Goal: Task Accomplishment & Management: Use online tool/utility

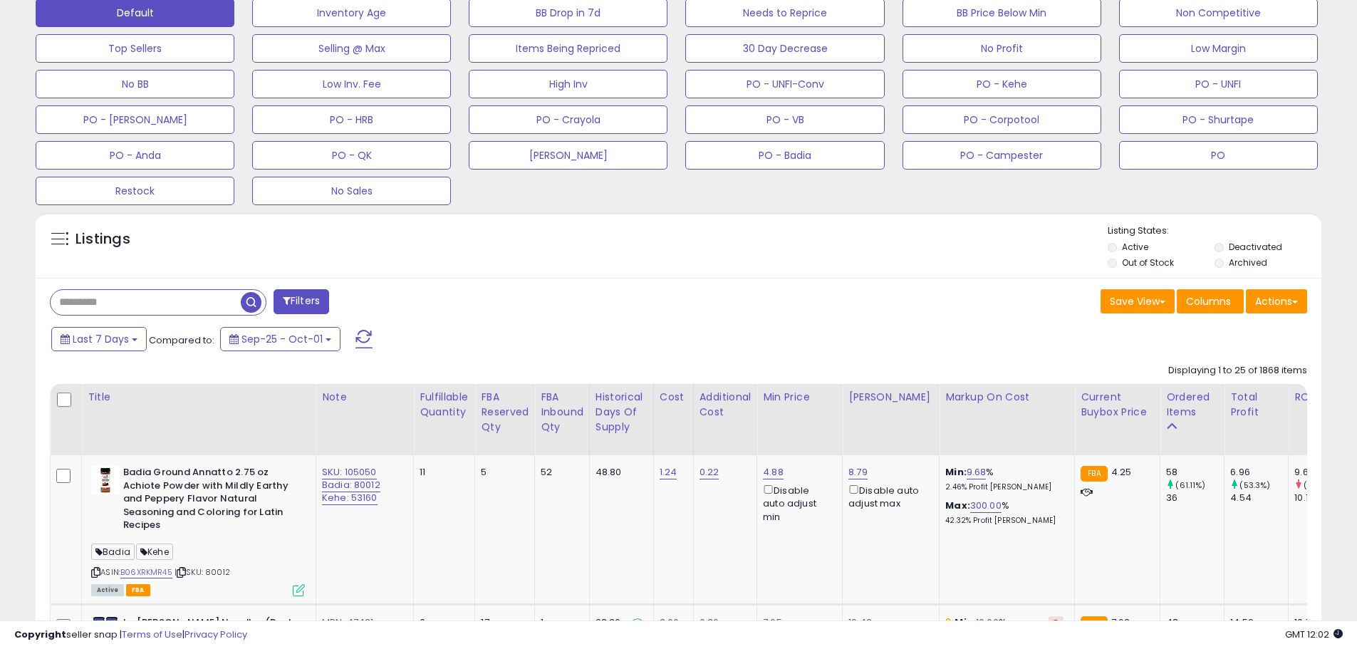
scroll to position [463, 0]
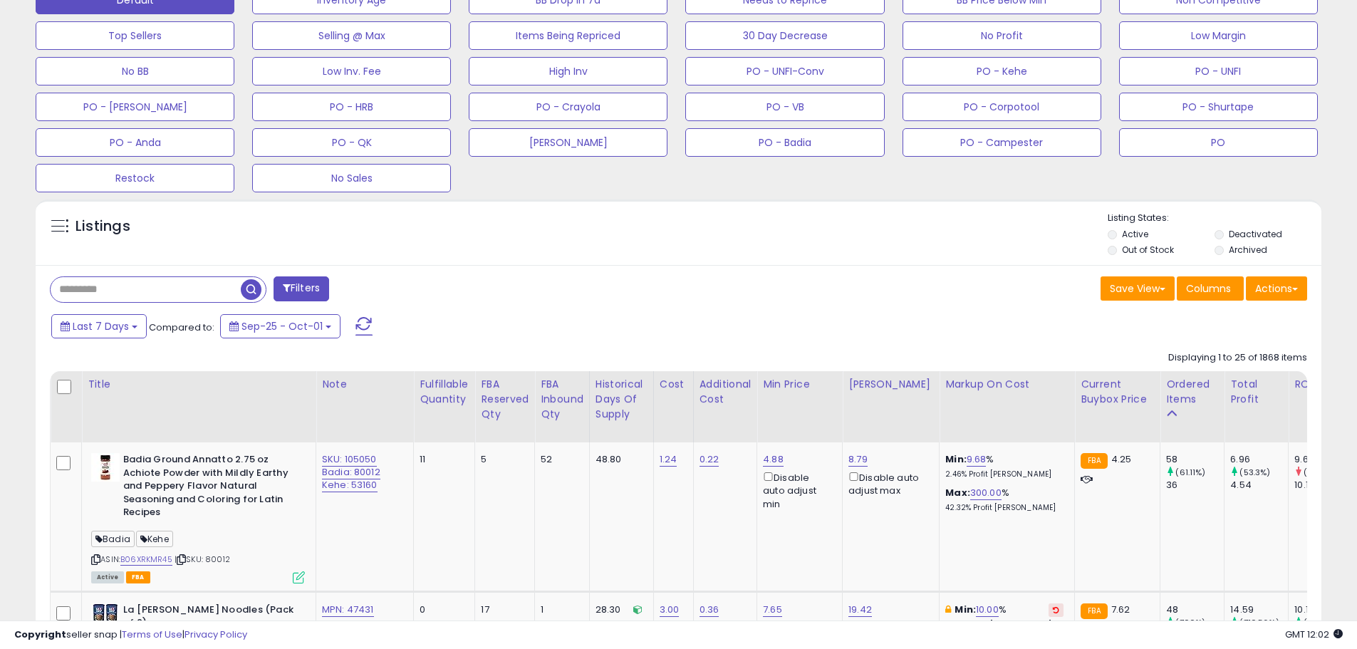
click at [93, 286] on input "text" at bounding box center [146, 289] width 190 height 25
paste input "******"
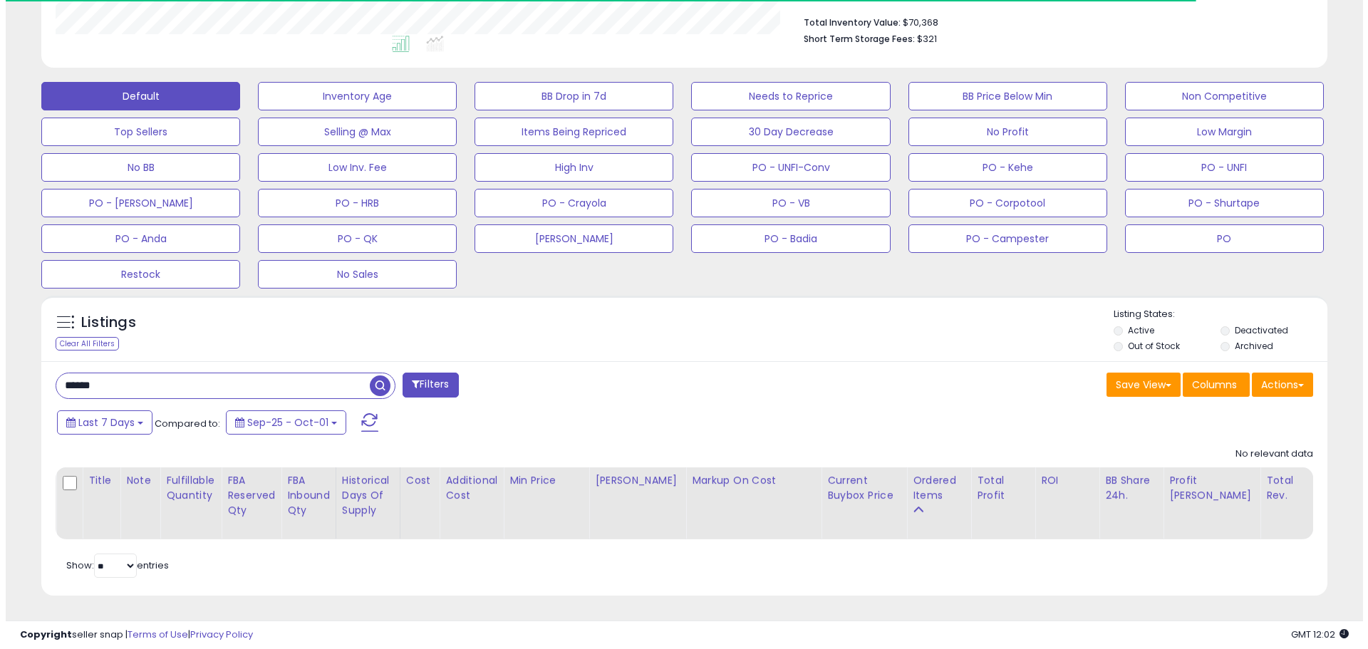
scroll to position [292, 746]
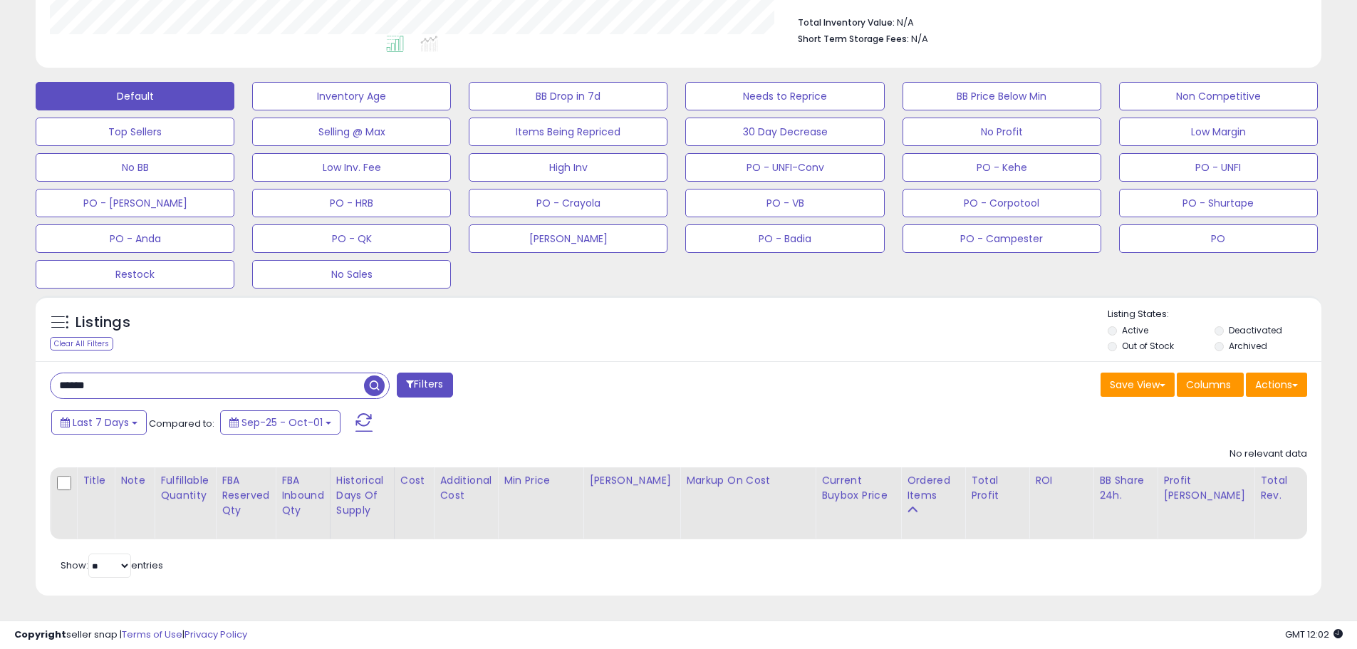
drag, startPoint x: 76, startPoint y: 370, endPoint x: 13, endPoint y: 370, distance: 62.7
click at [11, 370] on div "**********" at bounding box center [678, 154] width 1343 height 920
paste input "text"
type input "******"
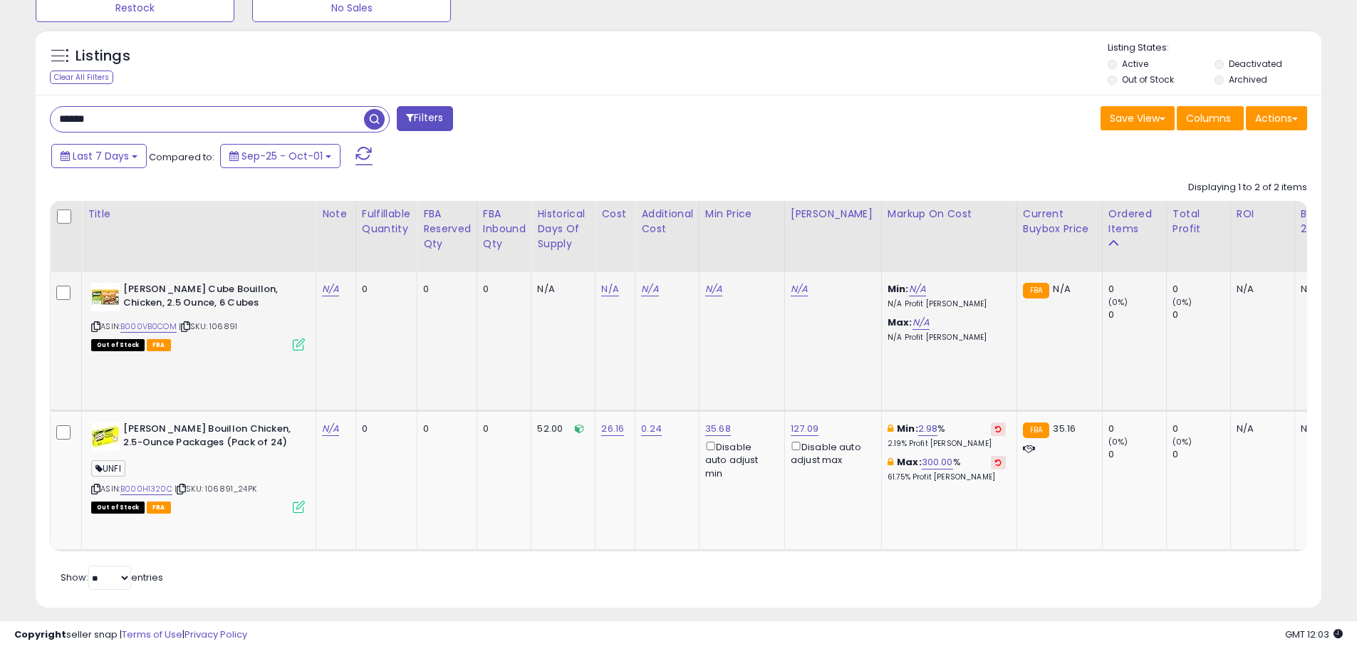
scroll to position [656, 0]
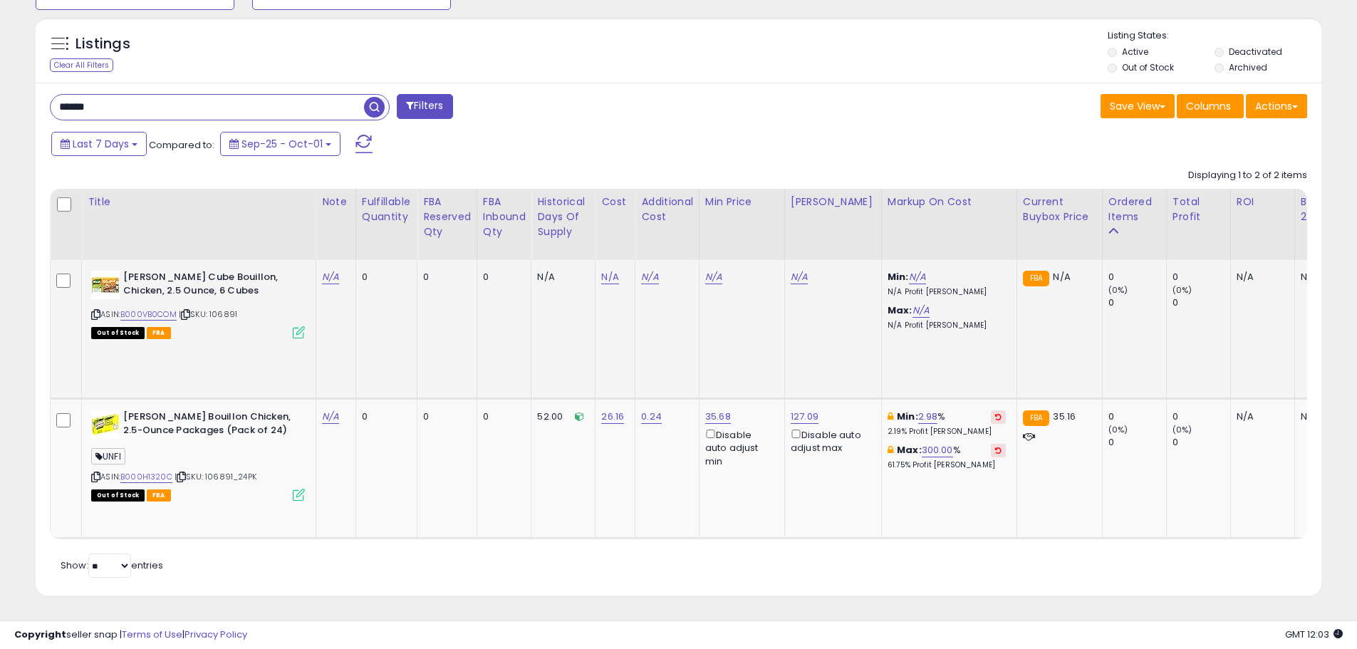
click at [254, 337] on td "[PERSON_NAME] Cube Bouillon, Chicken, 2.5 Ounce, 6 Cubes ASIN: B000VB0COM | SKU…" at bounding box center [199, 329] width 234 height 139
click at [211, 349] on td "[PERSON_NAME] Cube Bouillon, Chicken, 2.5 Ounce, 6 Cubes ASIN: B000VB0COM | SKU…" at bounding box center [199, 329] width 234 height 139
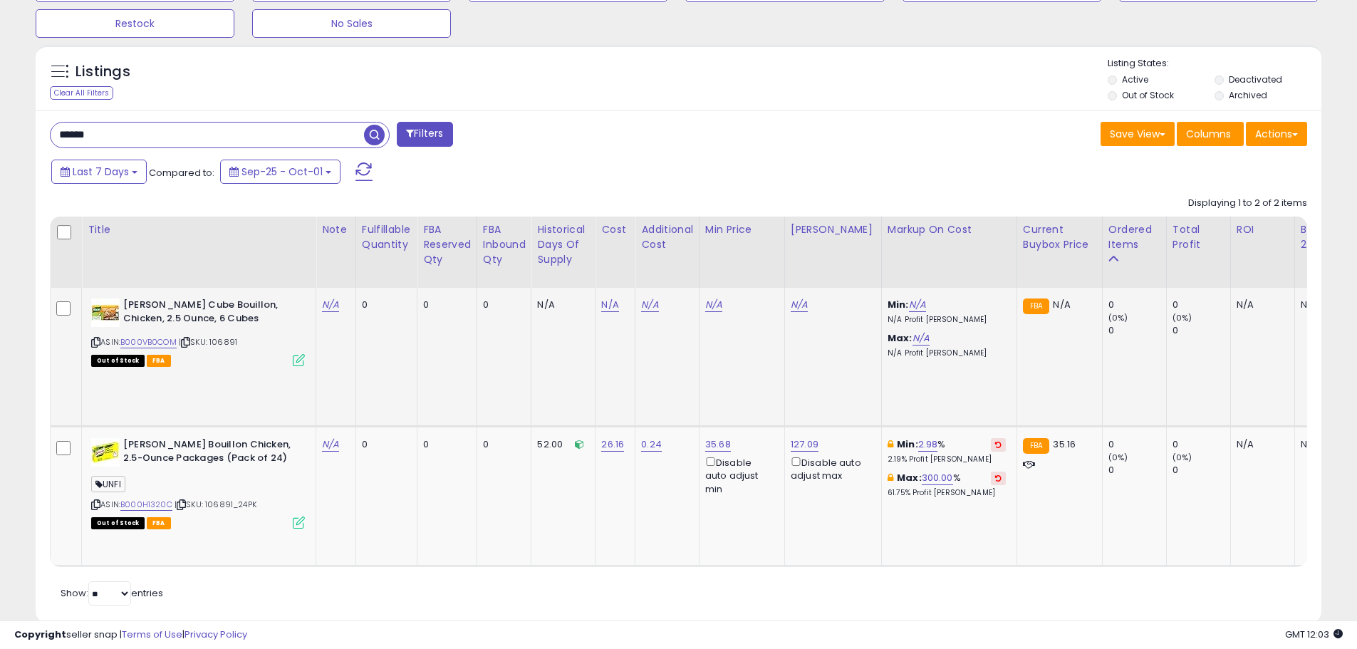
scroll to position [585, 0]
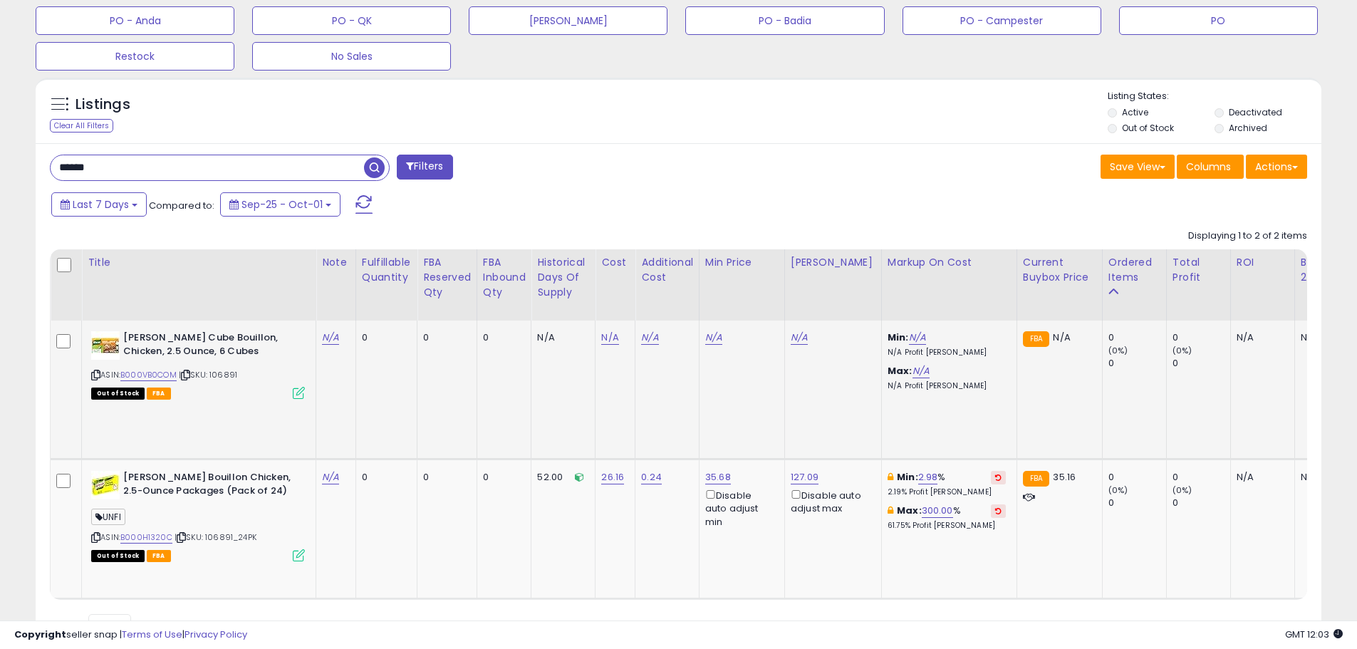
click at [203, 410] on td "[PERSON_NAME] Cube Bouillon, Chicken, 2.5 Ounce, 6 Cubes ASIN: B000VB0COM | SKU…" at bounding box center [199, 390] width 234 height 139
click at [331, 337] on link "N/A" at bounding box center [330, 338] width 17 height 14
type input "**********"
click at [383, 301] on button "submit" at bounding box center [371, 301] width 24 height 21
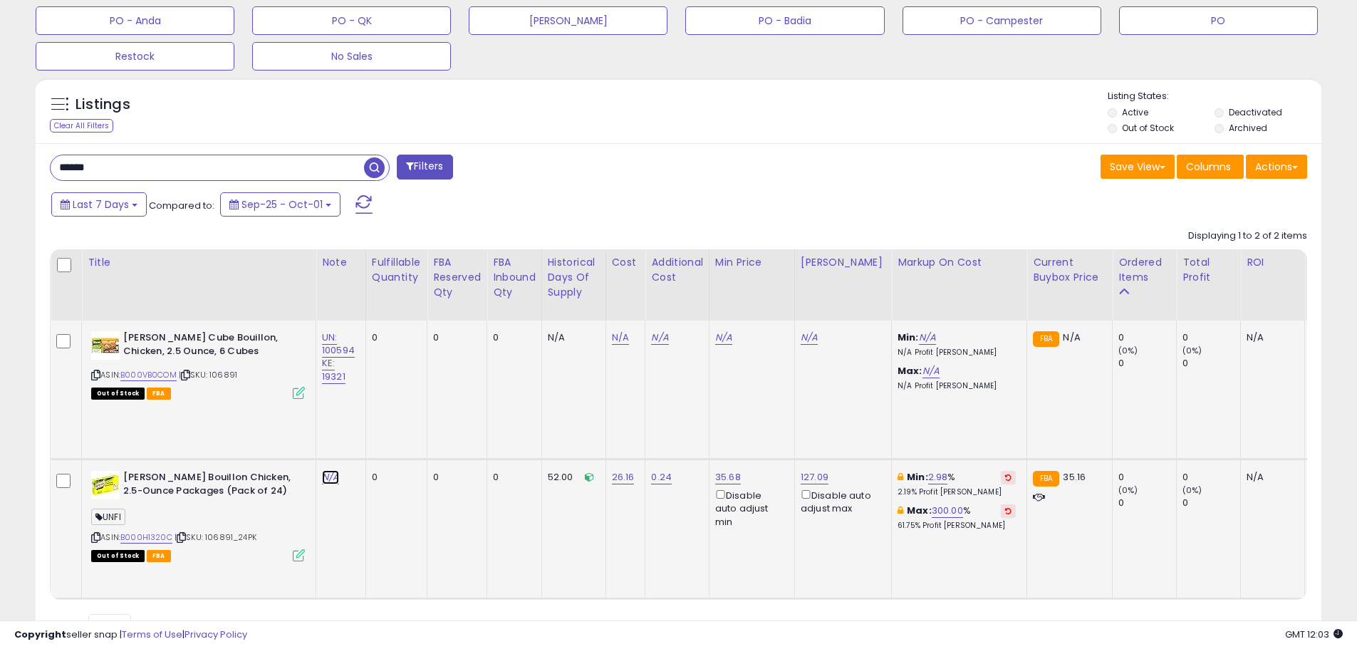
click at [328, 481] on link "N/A" at bounding box center [330, 477] width 17 height 14
type input "**********"
click at [375, 441] on icon "submit" at bounding box center [371, 440] width 9 height 9
drag, startPoint x: 206, startPoint y: 421, endPoint x: 177, endPoint y: 382, distance: 48.9
click at [204, 420] on td "[PERSON_NAME] Cube Bouillon, Chicken, 2.5 Ounce, 6 Cubes ASIN: B000VB0COM | SKU…" at bounding box center [199, 390] width 234 height 139
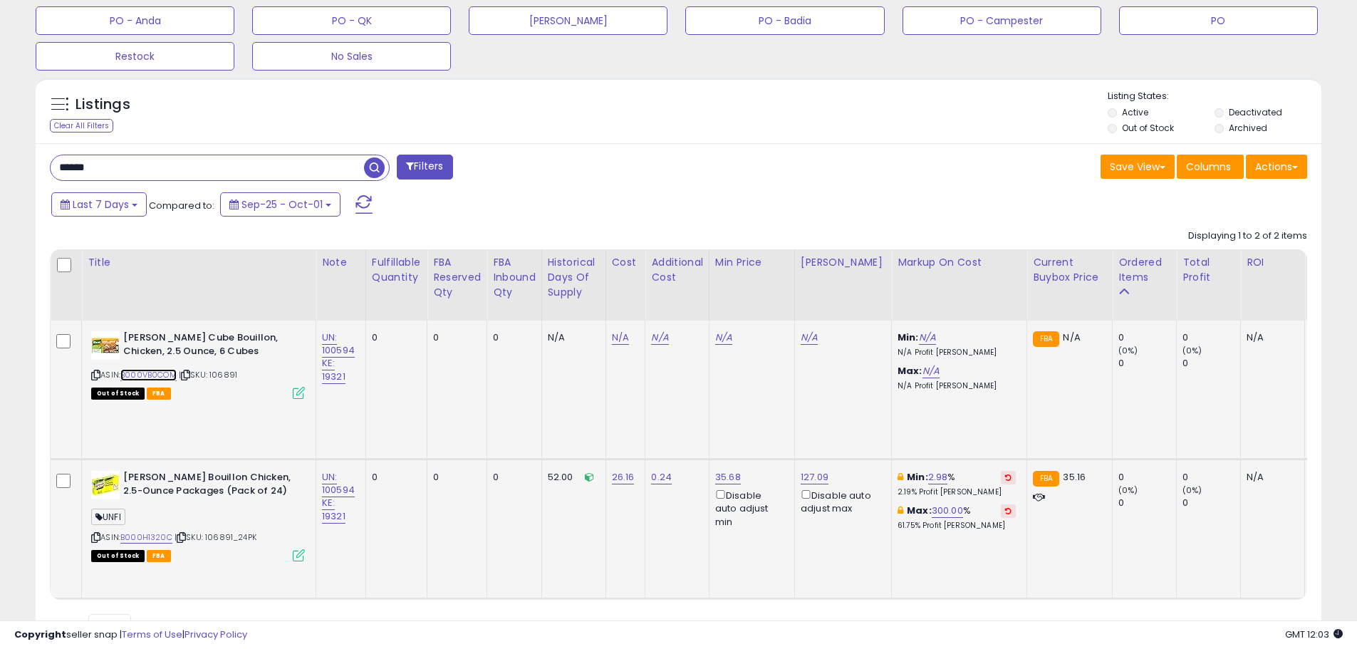
click at [171, 376] on link "B000VB0COM" at bounding box center [148, 375] width 56 height 12
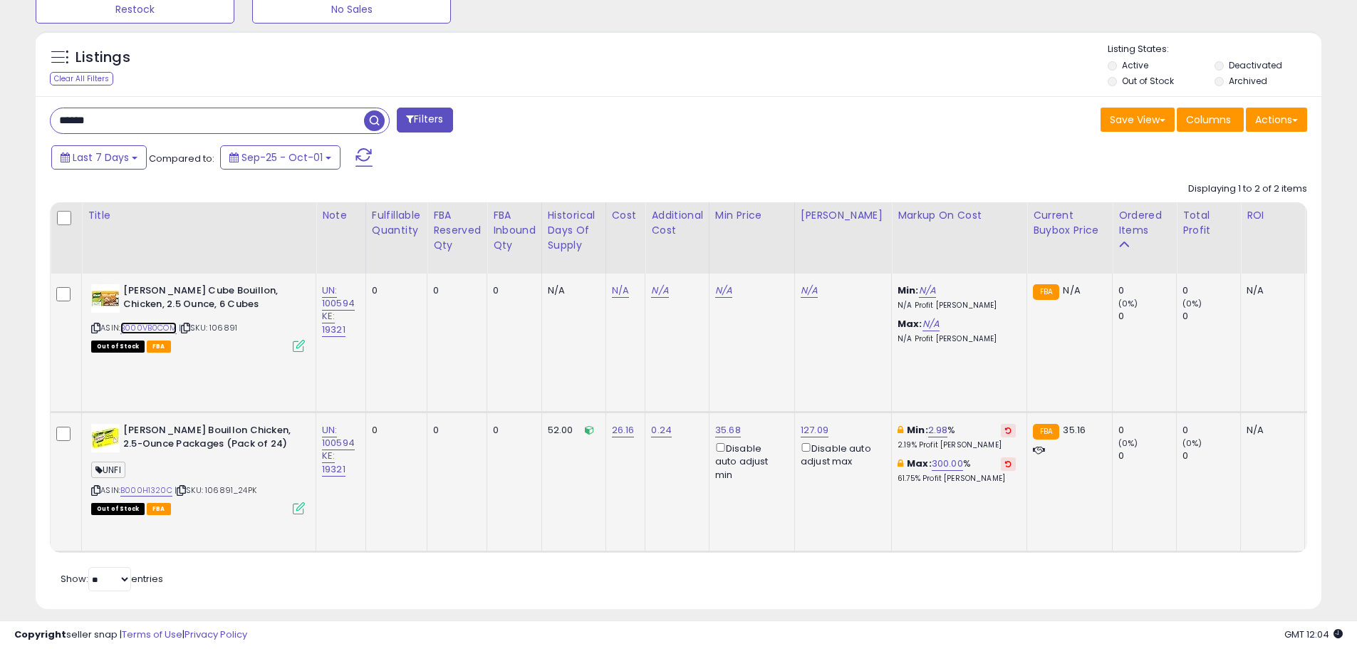
scroll to position [656, 0]
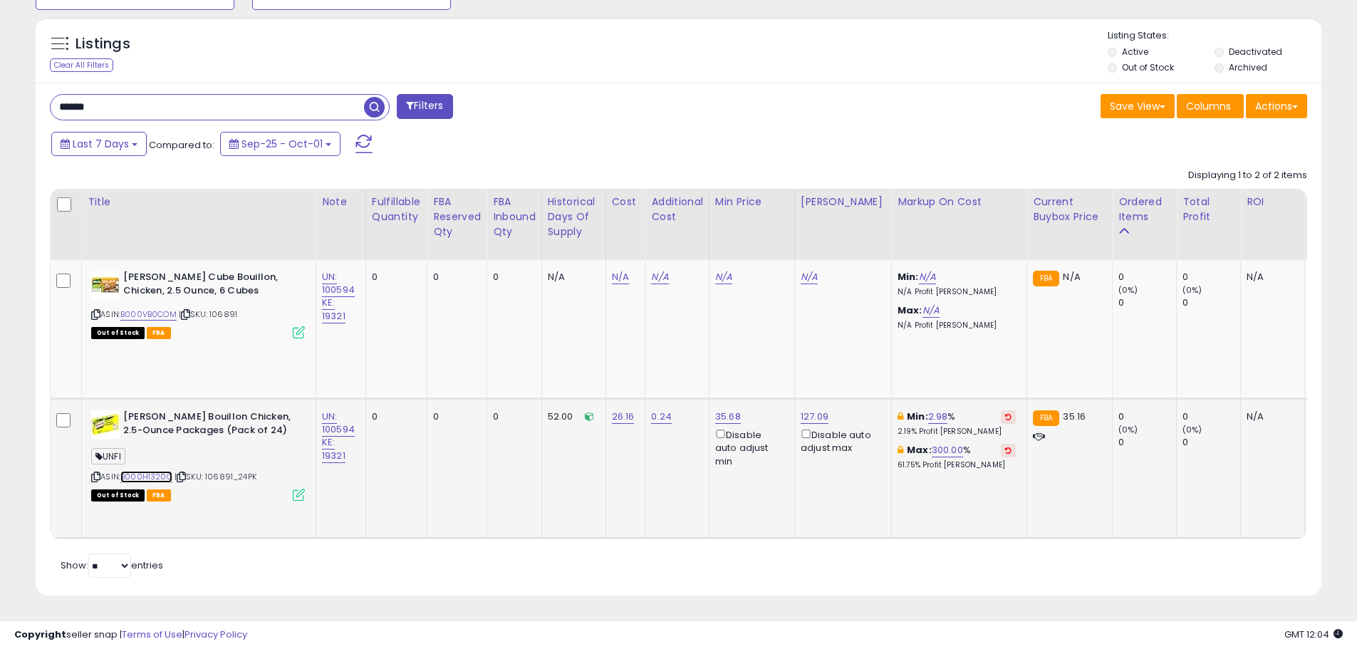
click at [156, 471] on link "B000H1320C" at bounding box center [146, 477] width 52 height 12
click at [220, 308] on span "| SKU: 106891" at bounding box center [208, 313] width 58 height 11
copy span "106891"
drag, startPoint x: 115, startPoint y: 100, endPoint x: 6, endPoint y: 99, distance: 109.0
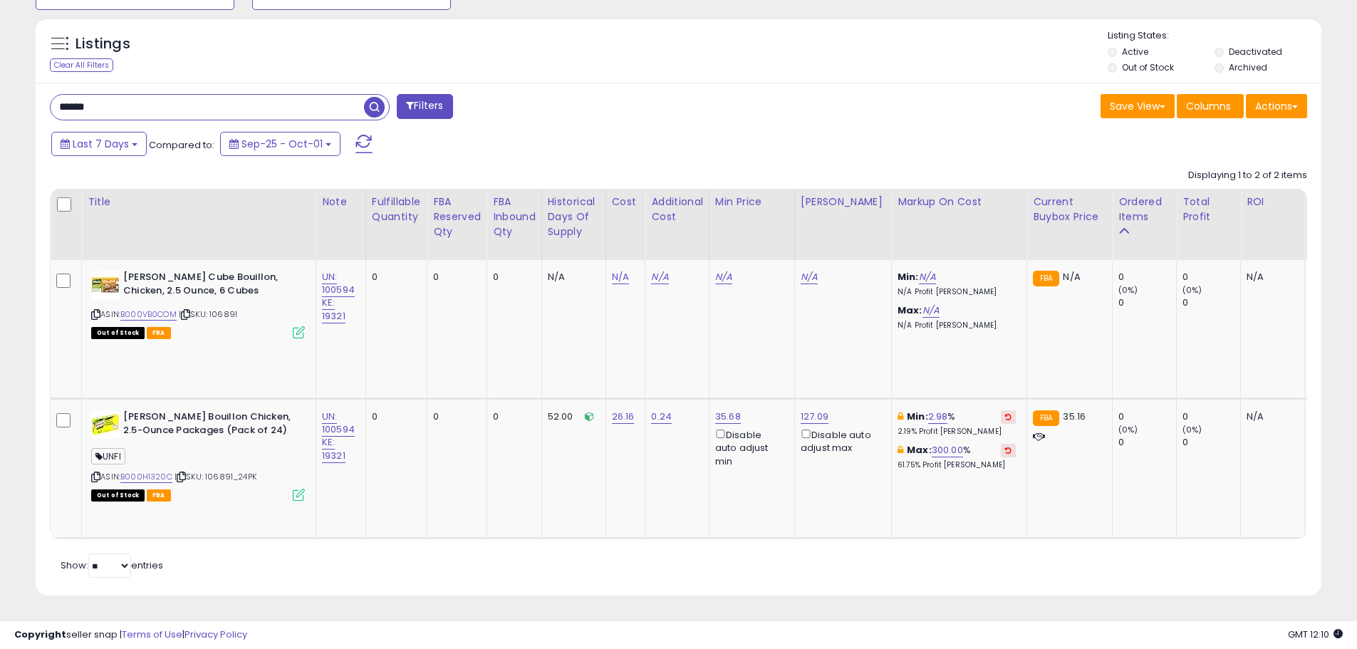
click at [6, 99] on div "**********" at bounding box center [678, 25] width 1357 height 1248
paste input "text"
type input "******"
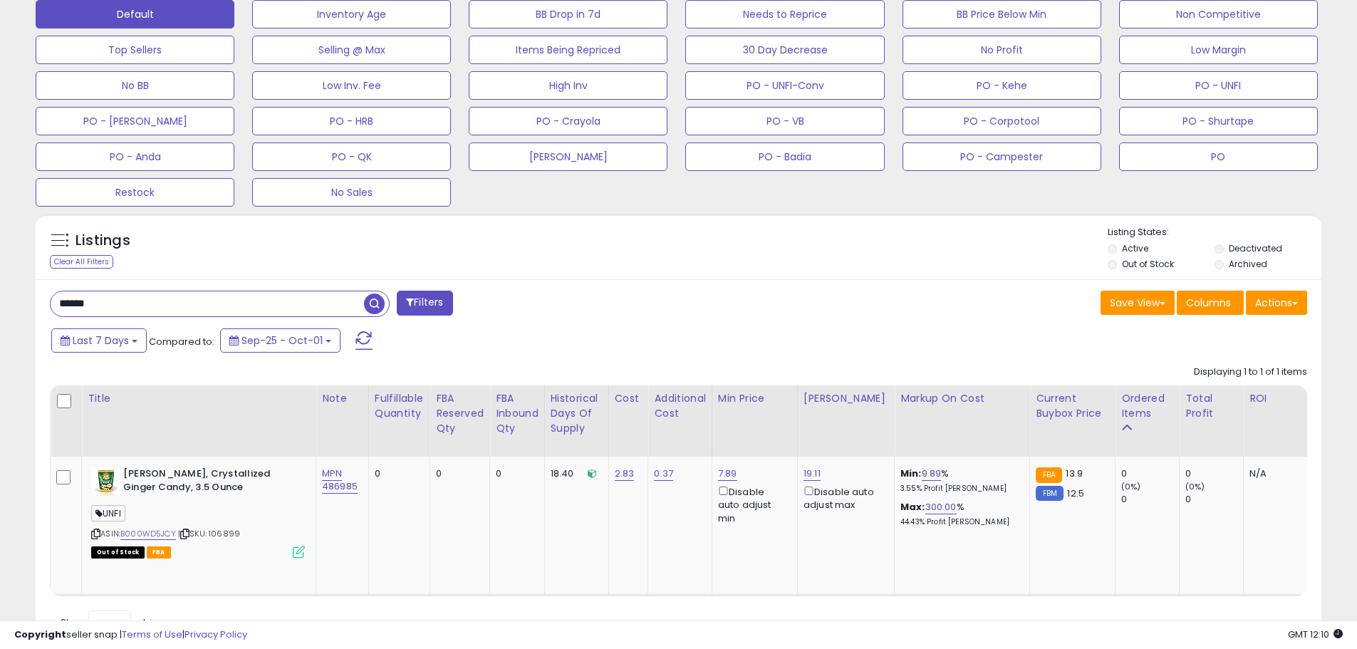
scroll to position [292, 746]
click at [235, 533] on span "| SKU: 106899" at bounding box center [209, 533] width 62 height 11
click at [234, 533] on span "| SKU: 106899" at bounding box center [209, 533] width 62 height 11
copy span "106899"
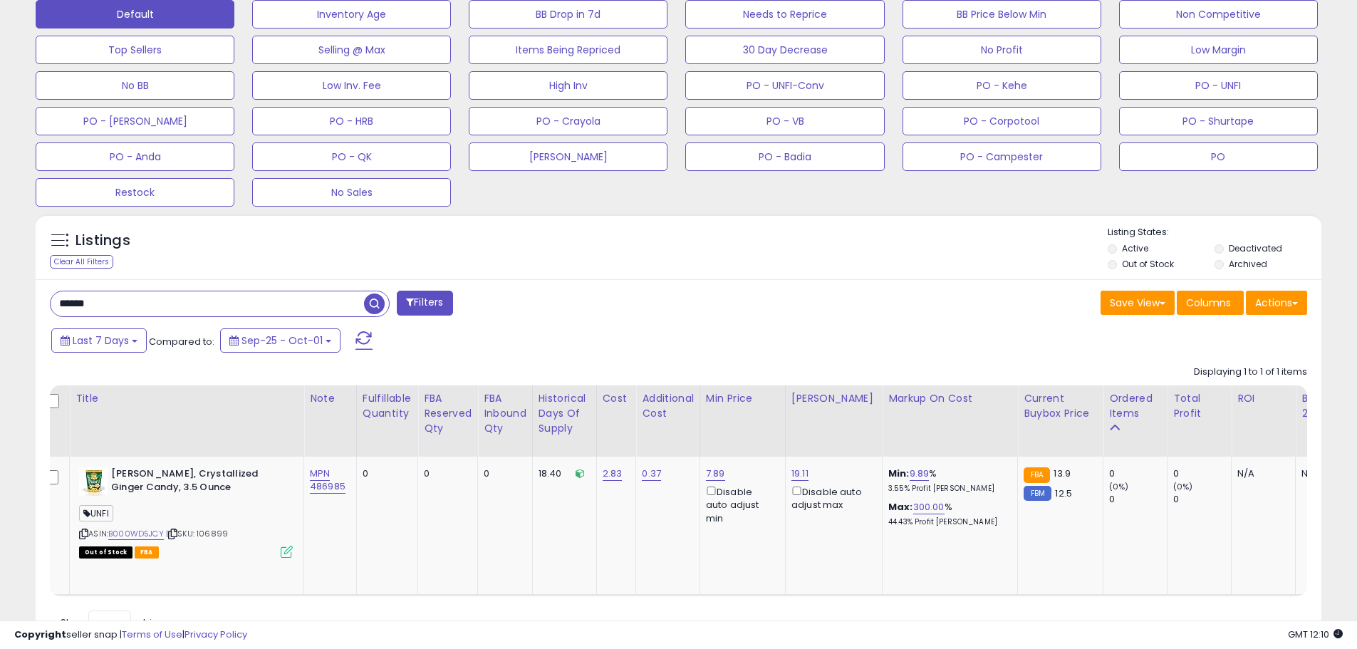
scroll to position [0, 0]
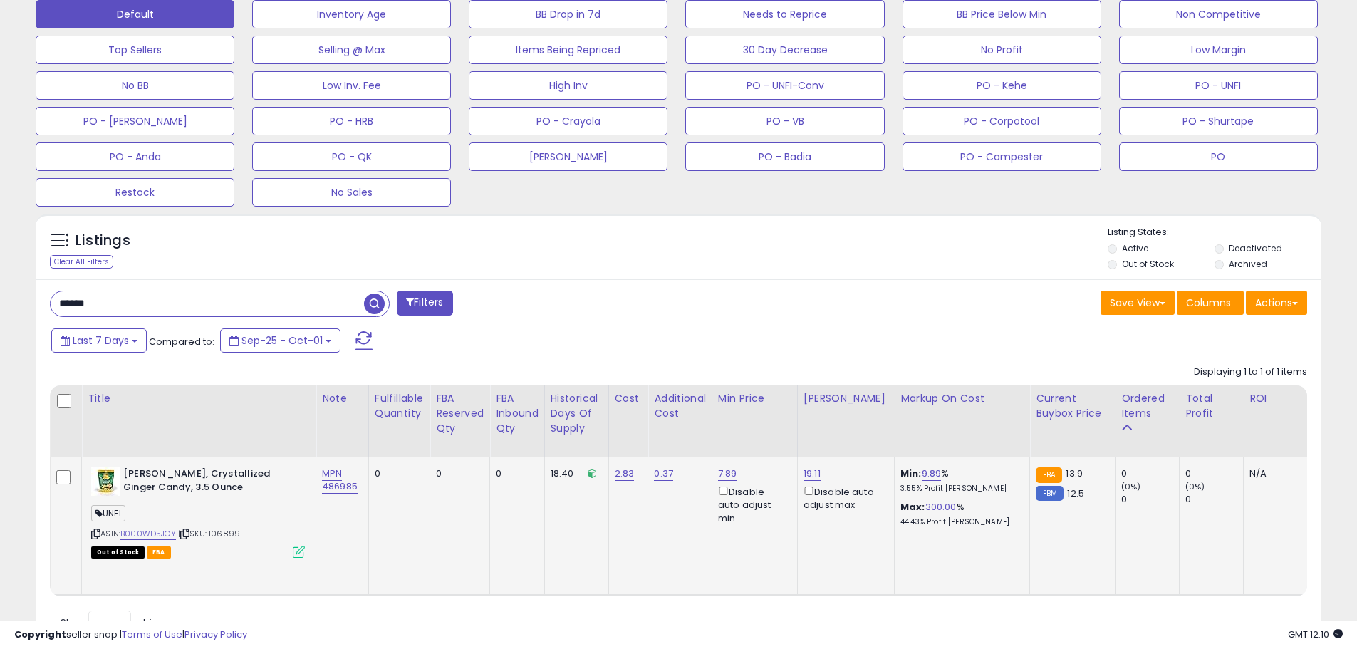
copy span "106899"
click at [161, 534] on link "B000WD5JCY" at bounding box center [148, 534] width 56 height 12
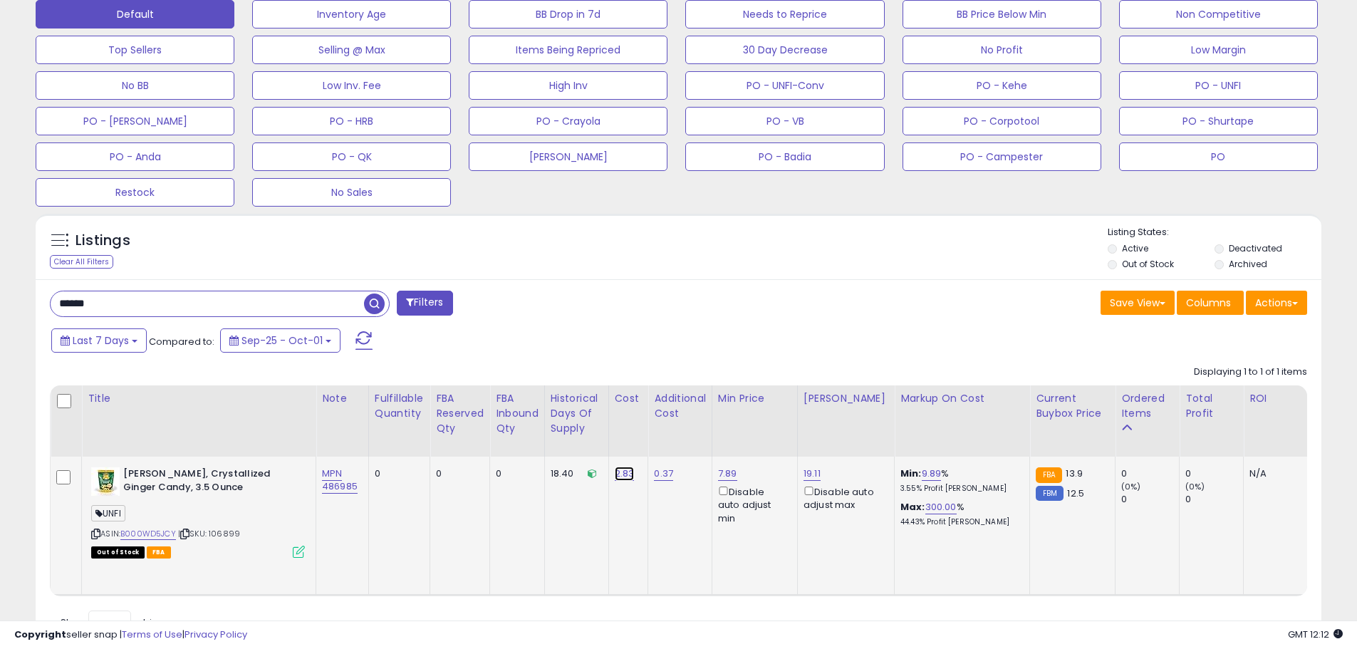
drag, startPoint x: 625, startPoint y: 474, endPoint x: 595, endPoint y: 473, distance: 30.7
click at [625, 474] on link "2.83" at bounding box center [625, 474] width 20 height 14
drag, startPoint x: 568, startPoint y: 440, endPoint x: 499, endPoint y: 439, distance: 69.1
type input "****"
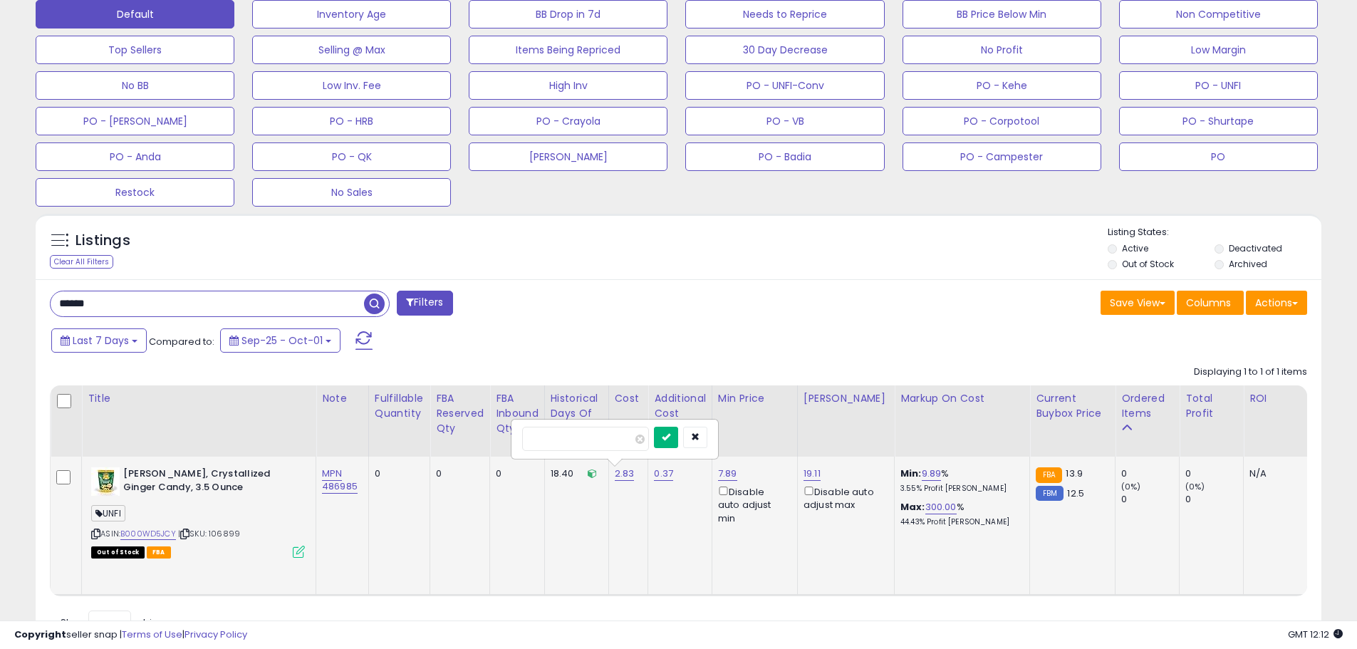
click at [678, 431] on button "submit" at bounding box center [666, 437] width 24 height 21
click at [663, 476] on link "0.37" at bounding box center [663, 474] width 19 height 14
drag, startPoint x: 633, startPoint y: 432, endPoint x: 548, endPoint y: 436, distance: 84.9
type input "****"
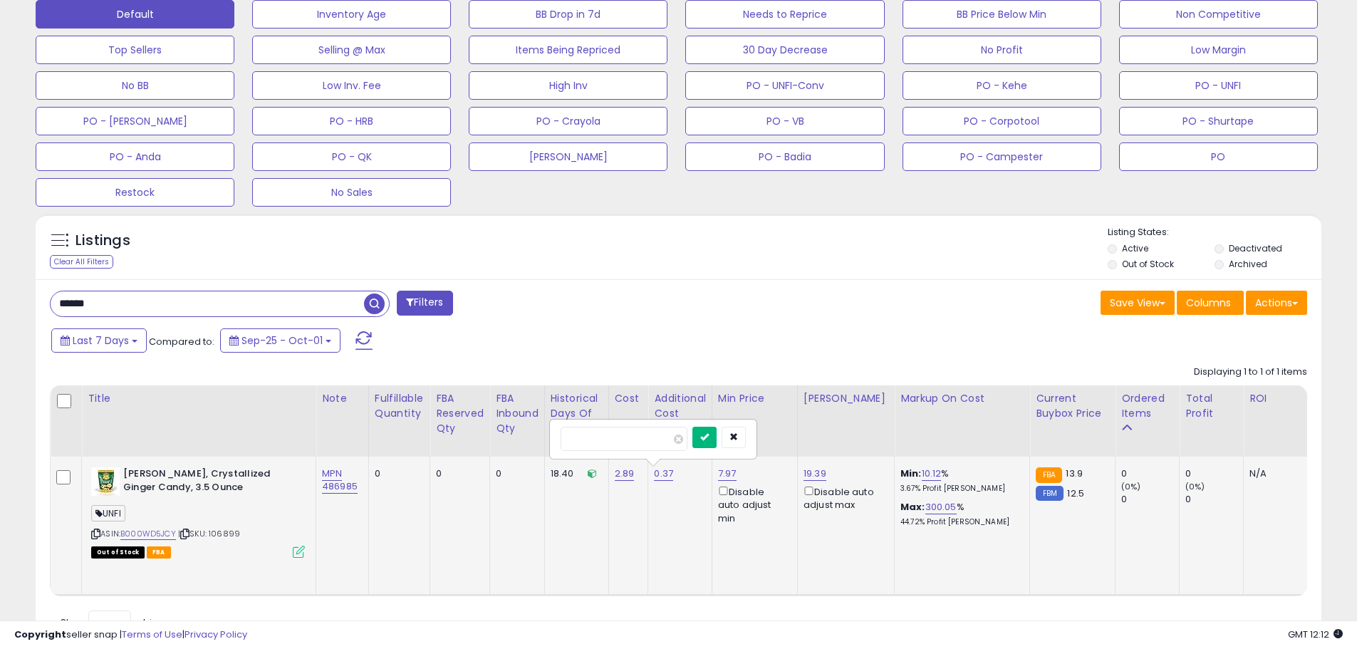
click at [717, 443] on button "submit" at bounding box center [704, 437] width 24 height 21
click at [630, 477] on link "2.89" at bounding box center [625, 474] width 20 height 14
drag, startPoint x: 580, startPoint y: 441, endPoint x: 498, endPoint y: 443, distance: 81.9
type input "****"
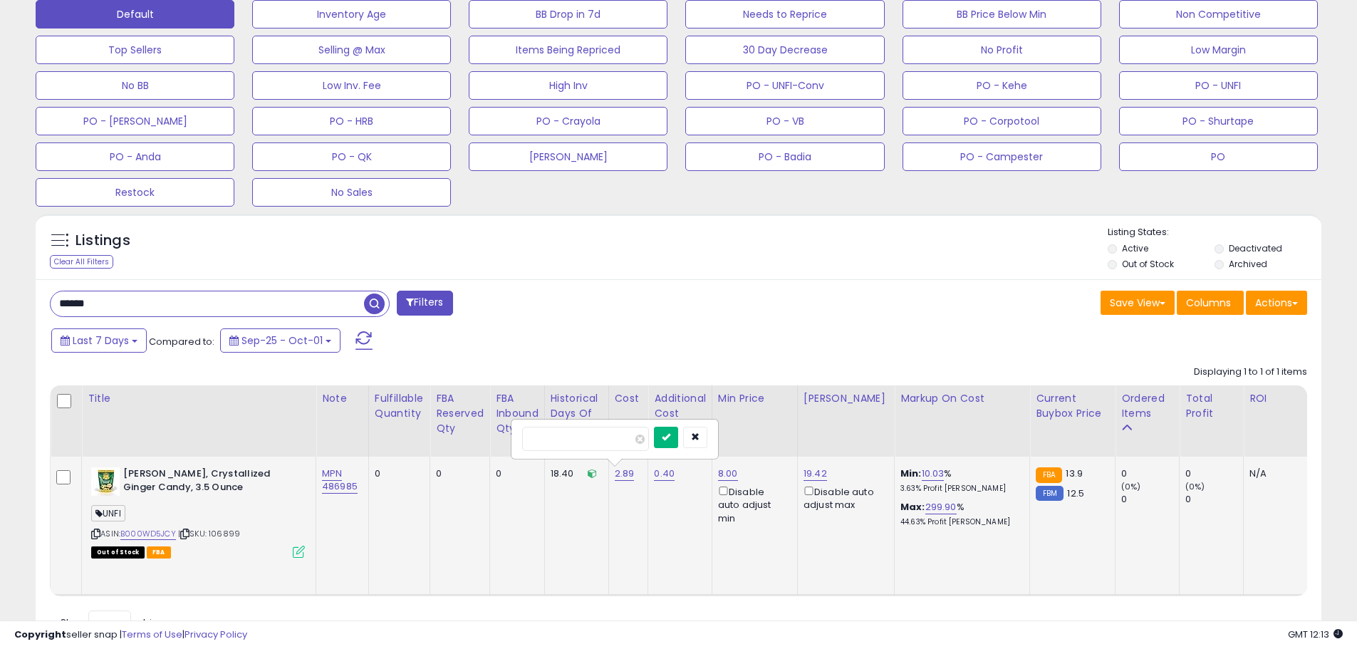
click at [678, 436] on button "submit" at bounding box center [666, 437] width 24 height 21
click at [928, 509] on link "299.98" at bounding box center [940, 507] width 31 height 14
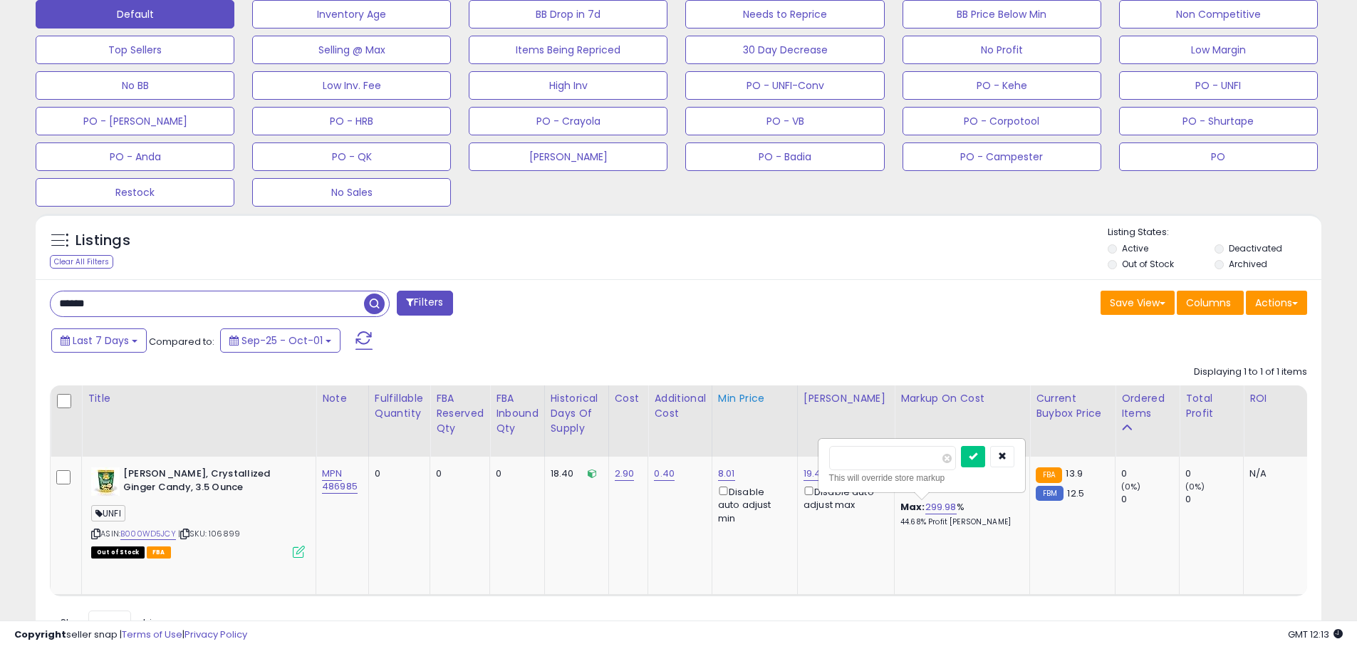
drag, startPoint x: 880, startPoint y: 455, endPoint x: 798, endPoint y: 456, distance: 81.9
type input "***"
click at [985, 451] on button "submit" at bounding box center [973, 456] width 24 height 21
click at [231, 536] on span "| SKU: 106899" at bounding box center [209, 533] width 62 height 11
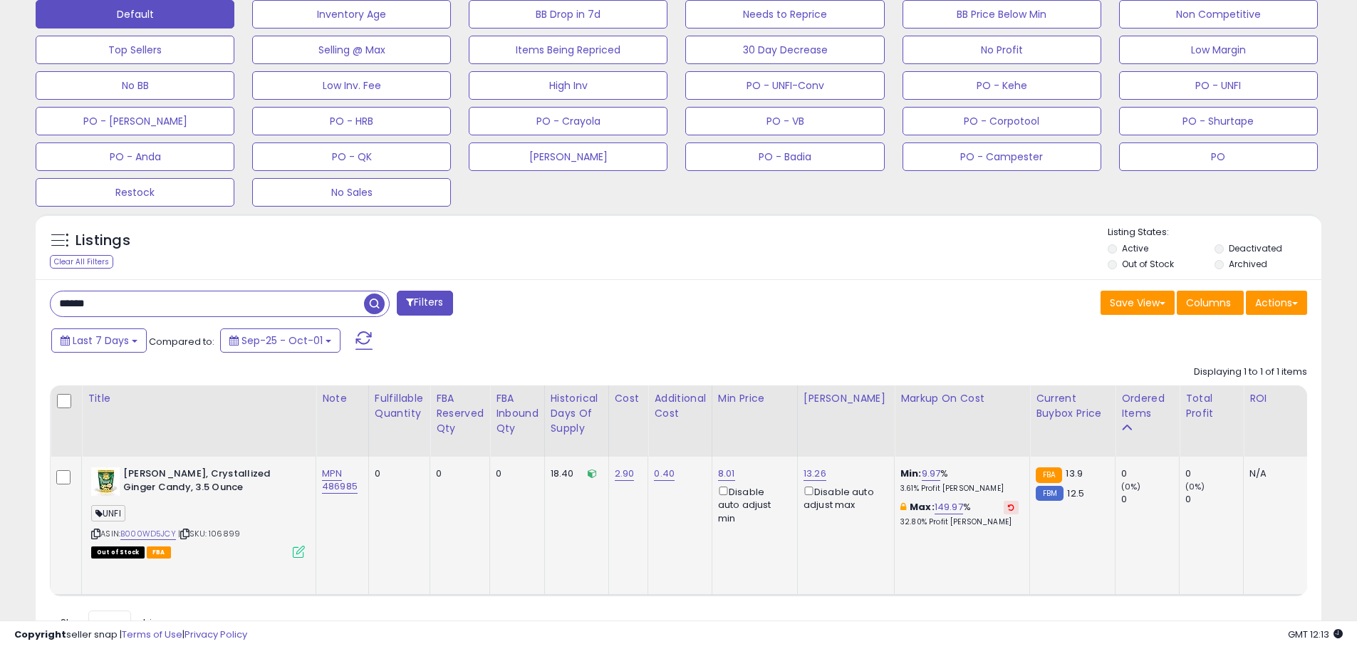
click at [230, 536] on span "| SKU: 106899" at bounding box center [209, 533] width 62 height 11
copy span "106899"
click at [534, 350] on div "Last 7 Days Compared to: Sep-25 - Oct-01" at bounding box center [519, 342] width 943 height 32
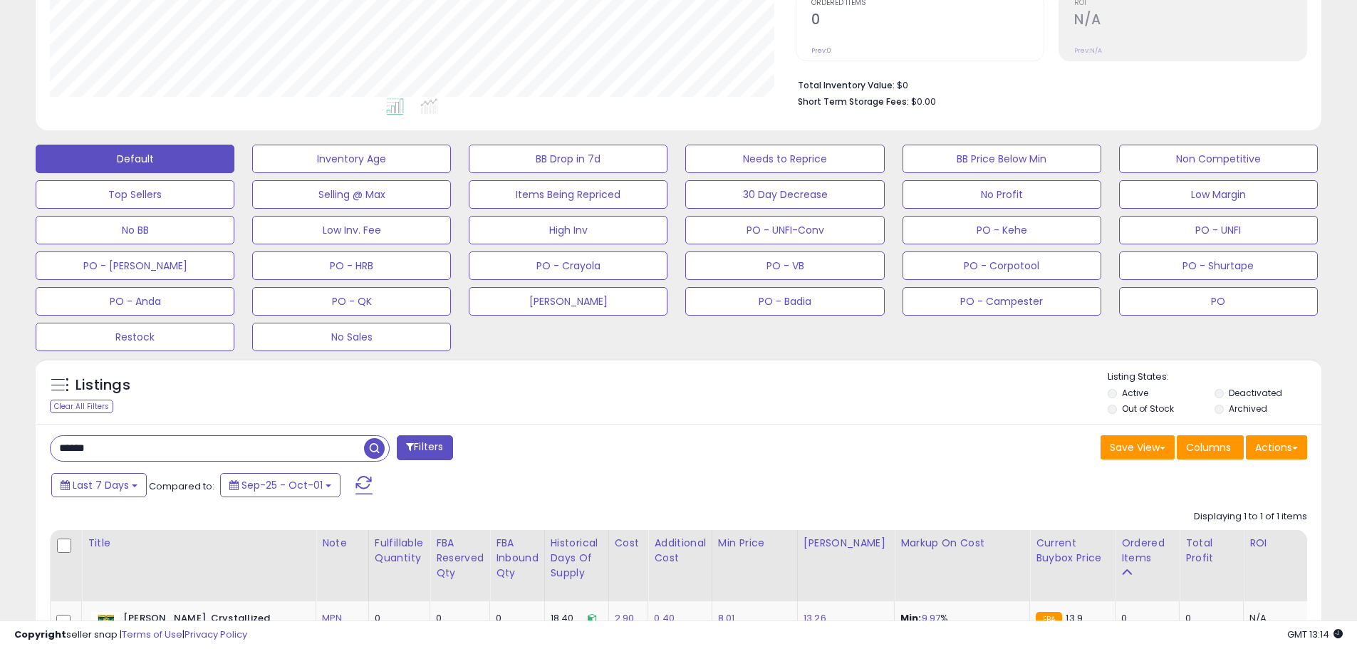
scroll to position [303, 0]
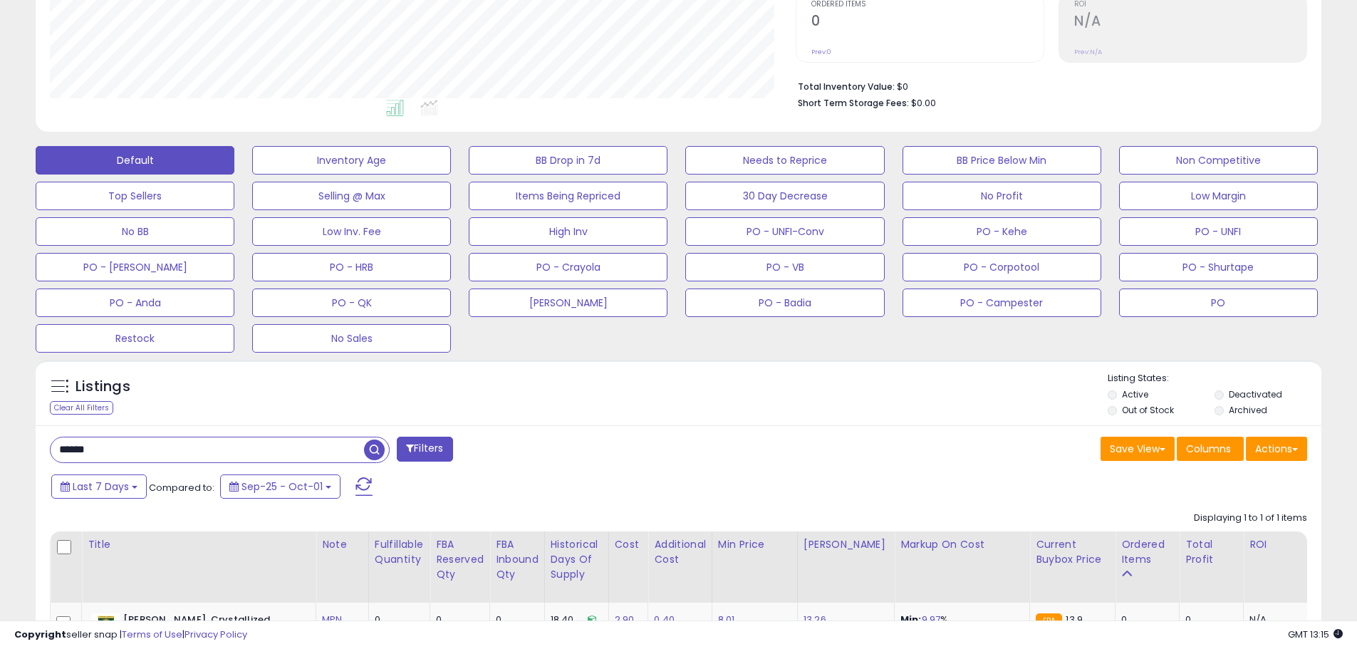
drag, startPoint x: 130, startPoint y: 443, endPoint x: 1, endPoint y: 441, distance: 128.9
click at [1, 441] on div "**********" at bounding box center [678, 298] width 1357 height 1108
paste input "text"
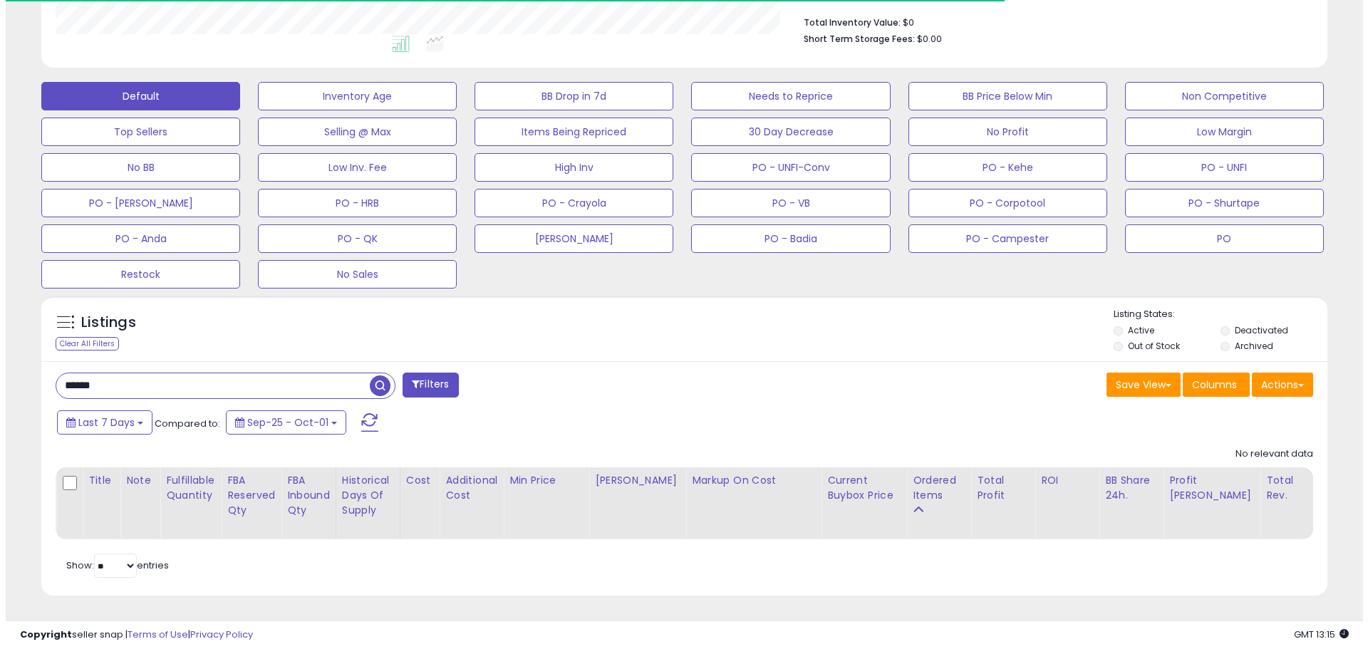
scroll to position [292, 746]
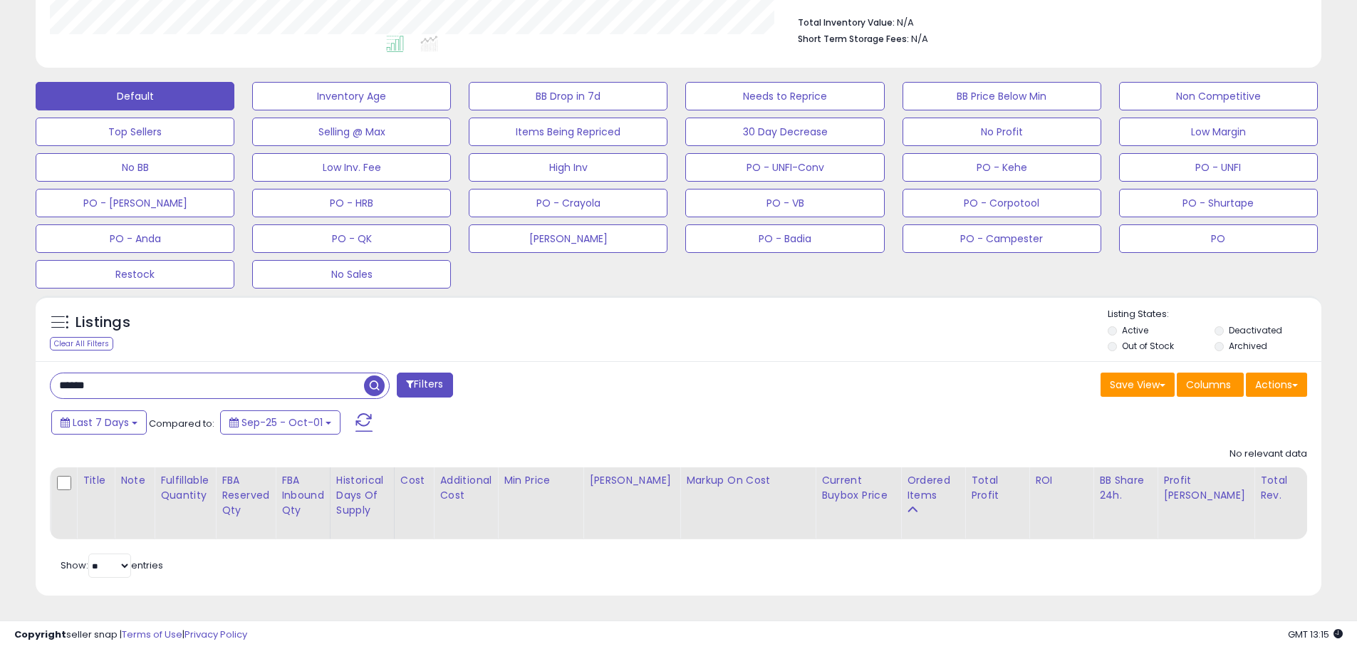
drag, startPoint x: 122, startPoint y: 371, endPoint x: 29, endPoint y: 370, distance: 92.6
click at [30, 370] on div "Listings Clear All Filters" at bounding box center [678, 450] width 1307 height 325
paste input "text"
type input "******"
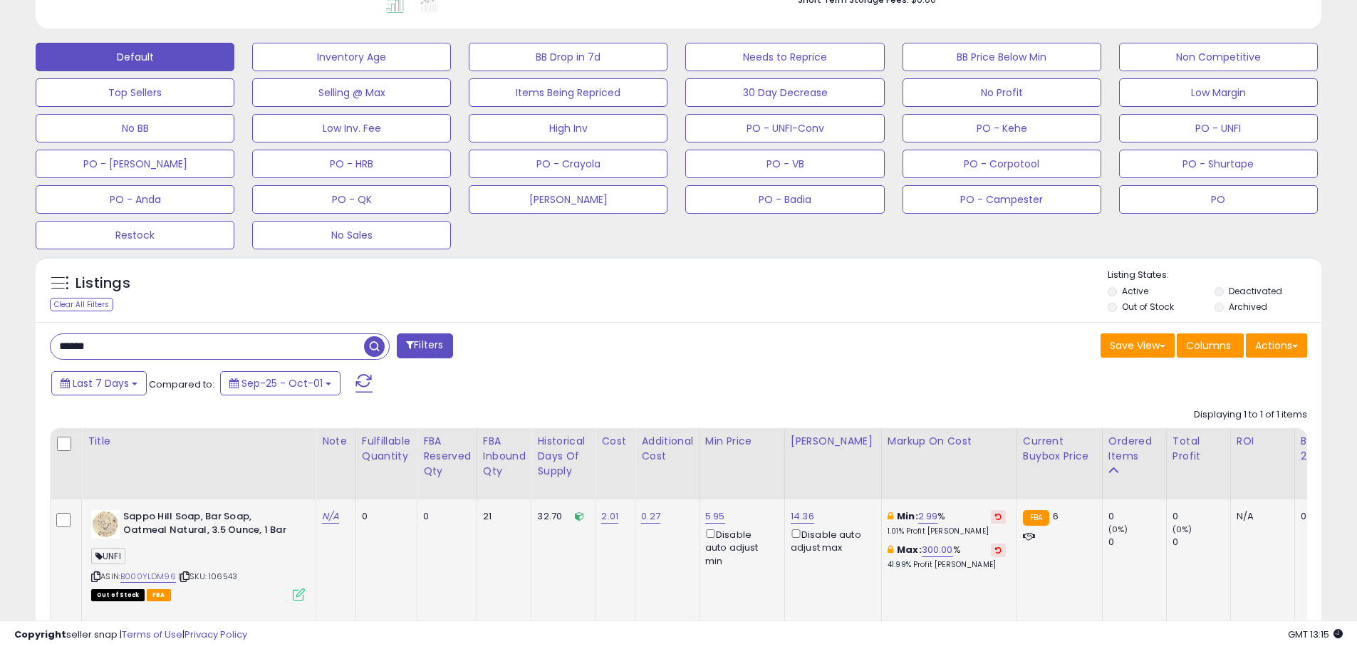
scroll to position [449, 0]
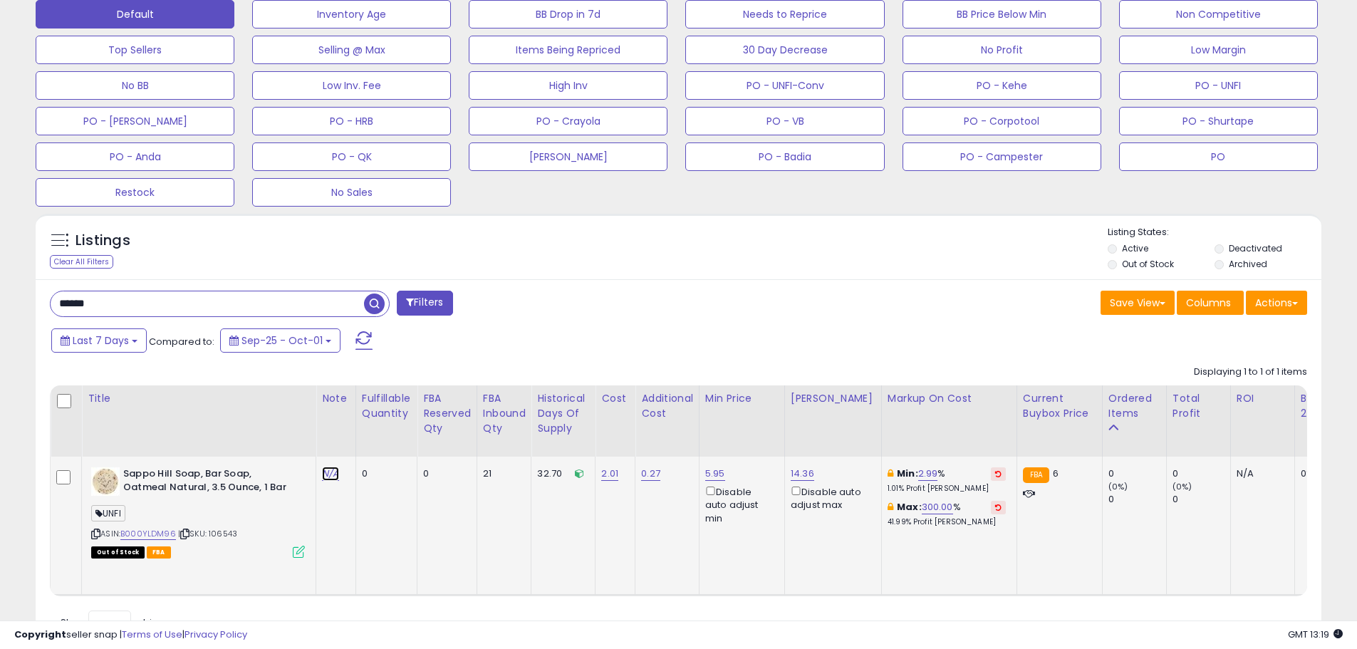
click at [326, 477] on link "N/A" at bounding box center [330, 474] width 17 height 14
type input "**********"
click at [375, 440] on icon "submit" at bounding box center [371, 436] width 9 height 9
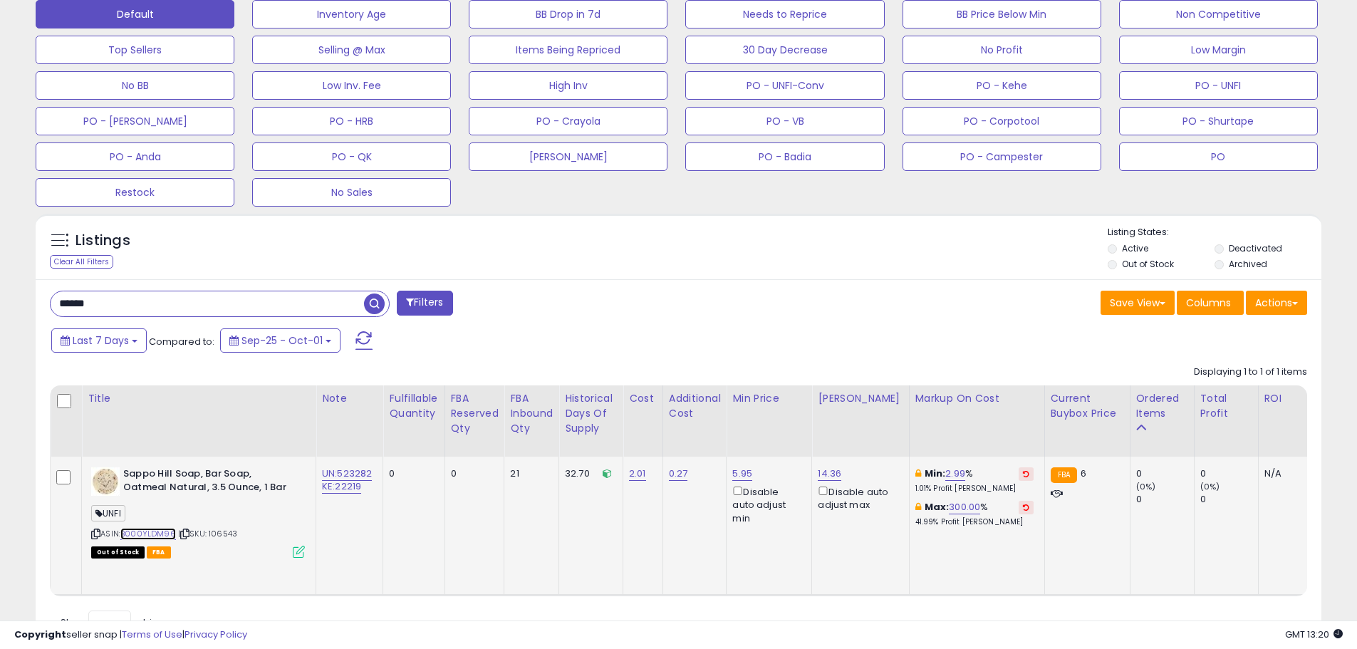
click at [160, 534] on link "B000YLDM96" at bounding box center [148, 534] width 56 height 12
